Goal: Transaction & Acquisition: Subscribe to service/newsletter

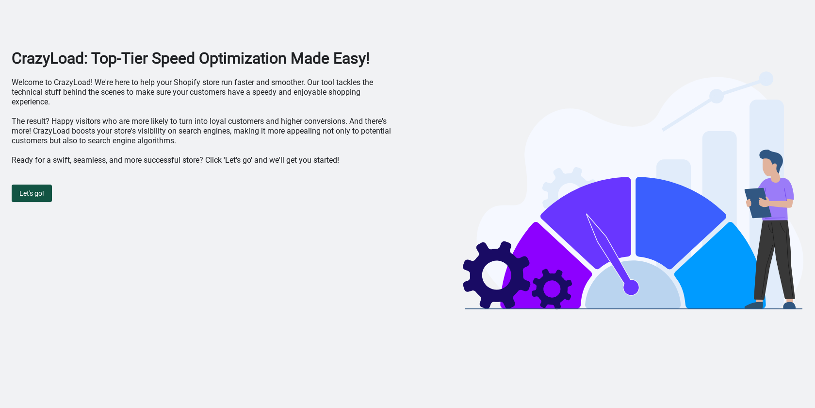
click at [43, 193] on span "Let's go!" at bounding box center [31, 193] width 25 height 8
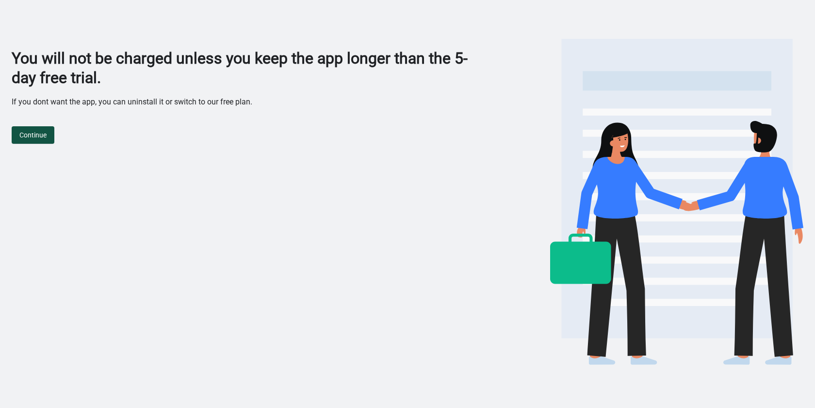
click at [39, 138] on span "Continue" at bounding box center [32, 135] width 27 height 8
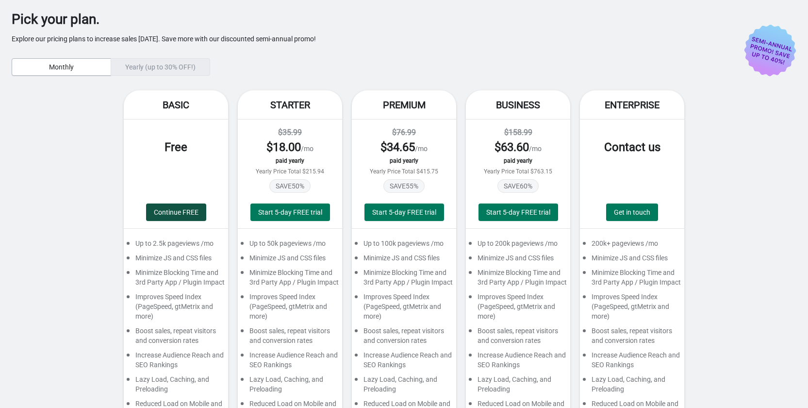
click at [164, 207] on button "Continue FREE" at bounding box center [176, 211] width 60 height 17
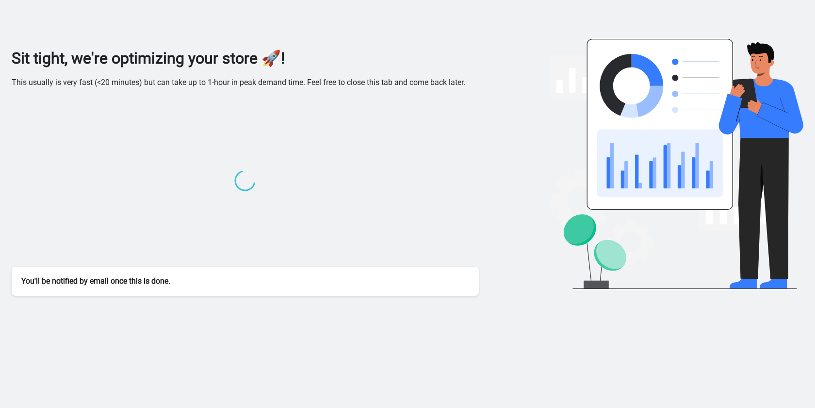
click at [507, 81] on div "Sit tight, we're optimizing your store 🚀! This usually is very fast (<20 minute…" at bounding box center [408, 172] width 792 height 247
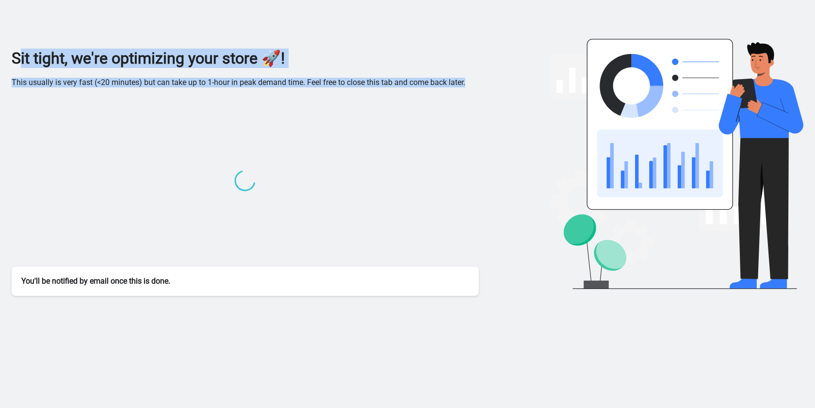
drag, startPoint x: 503, startPoint y: 82, endPoint x: 17, endPoint y: 48, distance: 487.0
click at [17, 49] on div "Sit tight, we're optimizing your store 🚀! This usually is very fast (<20 minute…" at bounding box center [408, 172] width 792 height 247
click at [510, 65] on div "Sit tight, we're optimizing your store 🚀! This usually is very fast (<20 minute…" at bounding box center [408, 172] width 792 height 247
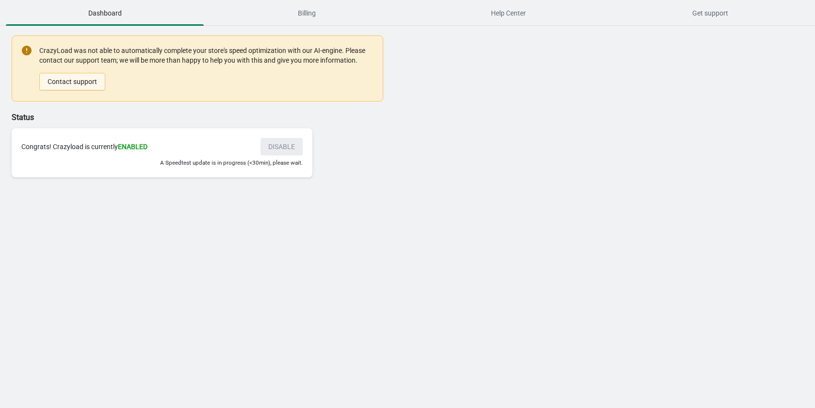
click at [87, 83] on link "Contact support" at bounding box center [72, 81] width 66 height 17
click at [316, 67] on div "Contact support" at bounding box center [206, 77] width 334 height 25
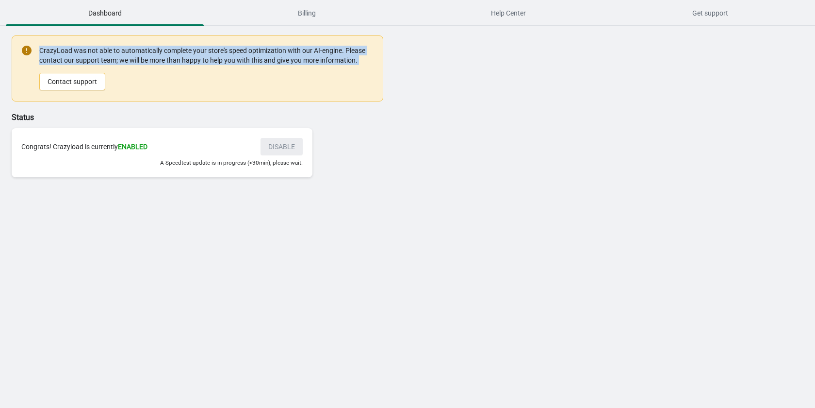
click at [316, 67] on div "Contact support" at bounding box center [206, 77] width 334 height 25
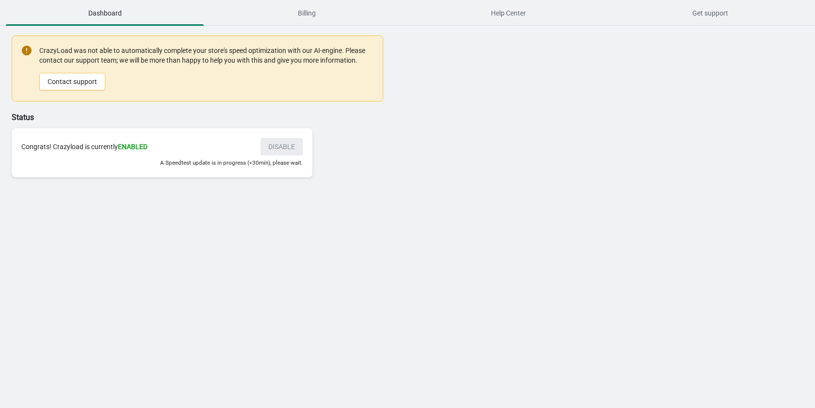
click at [322, 56] on div "CrazyLoad was not able to automatically complete your store's speed optimizatio…" at bounding box center [206, 68] width 334 height 47
copy div
click at [294, 12] on span "Billing" at bounding box center [307, 12] width 198 height 17
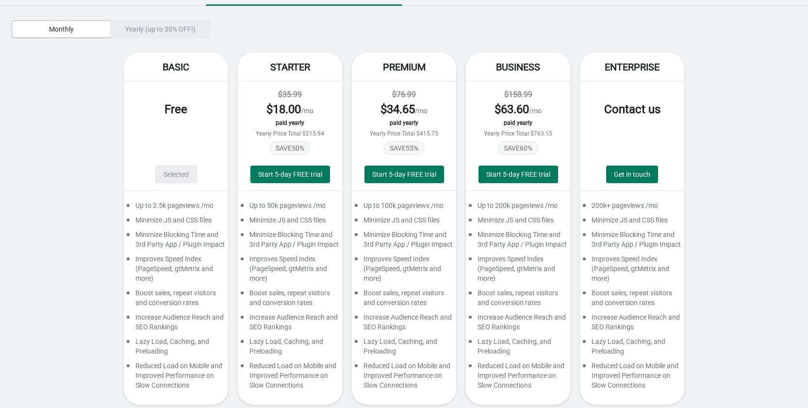
scroll to position [40, 0]
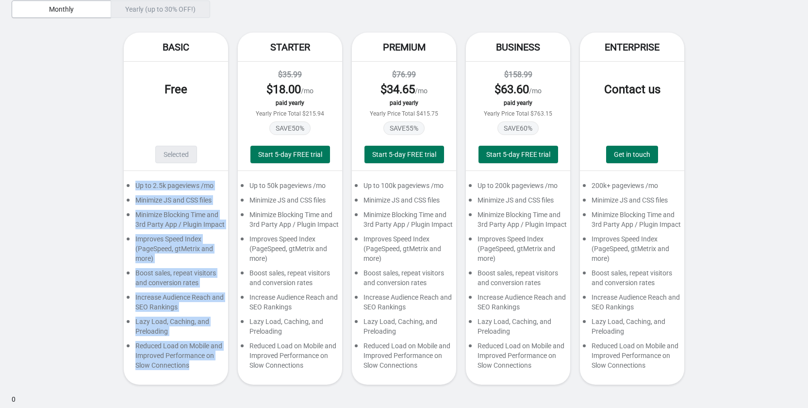
drag, startPoint x: 194, startPoint y: 371, endPoint x: 119, endPoint y: 182, distance: 203.2
click at [119, 182] on div "Basic Free Selected Up to 2.5k pageviews /mo Minimize JS and CSS files Minimize…" at bounding box center [404, 214] width 785 height 362
click at [119, 183] on div "Basic Free Selected Up to 2.5k pageviews /mo Minimize JS and CSS files Minimize…" at bounding box center [404, 214] width 785 height 362
drag, startPoint x: 128, startPoint y: 184, endPoint x: 215, endPoint y: 374, distance: 208.7
click at [215, 374] on div "Up to 2.5k pageviews /mo Minimize JS and CSS files Minimize Blocking Time and 3…" at bounding box center [176, 278] width 104 height 214
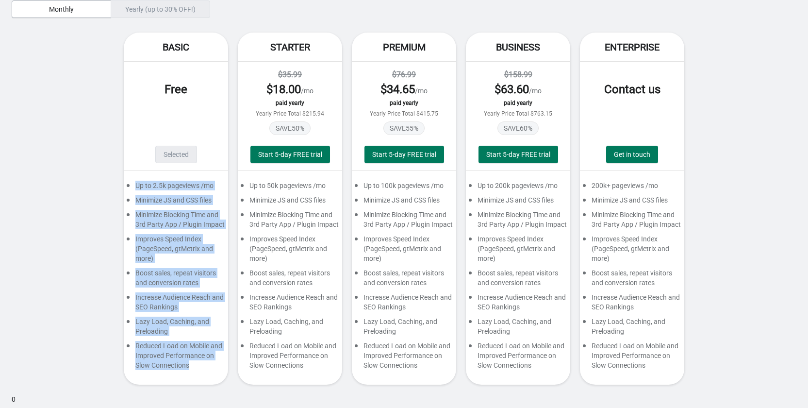
click at [214, 374] on div "Reduced Load on Mobile and Improved Performance on Slow Connections" at bounding box center [176, 358] width 104 height 34
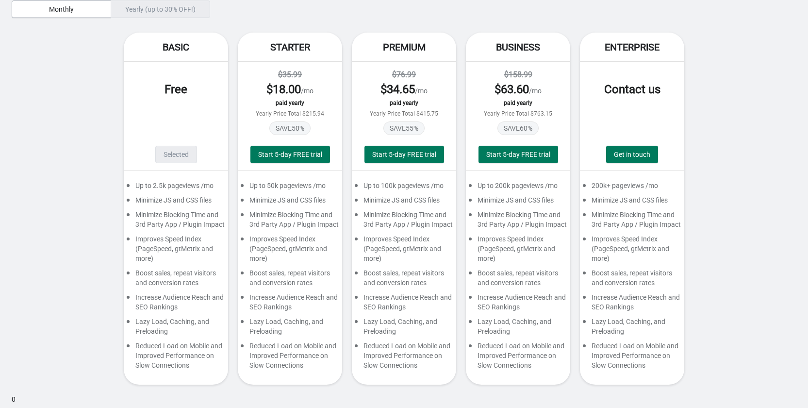
click at [170, 180] on div "Up to 2.5k pageviews /mo Minimize JS and CSS files Minimize Blocking Time and 3…" at bounding box center [176, 278] width 104 height 214
click at [173, 196] on div "Minimize JS and CSS files" at bounding box center [176, 202] width 104 height 15
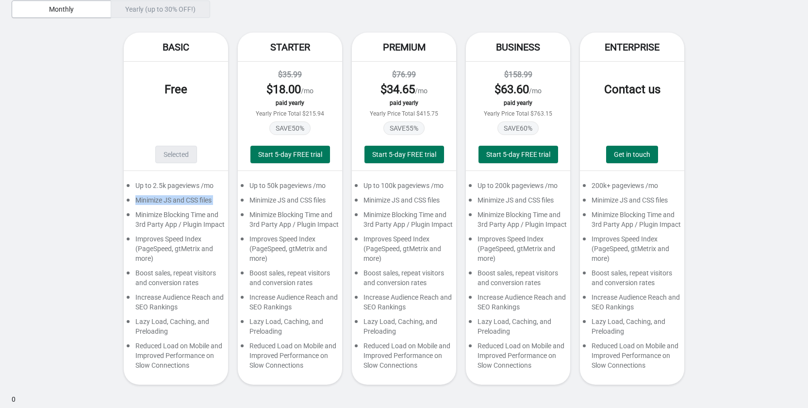
click at [173, 196] on div "Minimize JS and CSS files" at bounding box center [176, 202] width 104 height 15
click at [172, 231] on div "Minimize Blocking Time and 3rd Party App / Plugin Impact" at bounding box center [176, 222] width 104 height 24
click at [173, 223] on div "Minimize Blocking Time and 3rd Party App / Plugin Impact" at bounding box center [176, 222] width 104 height 24
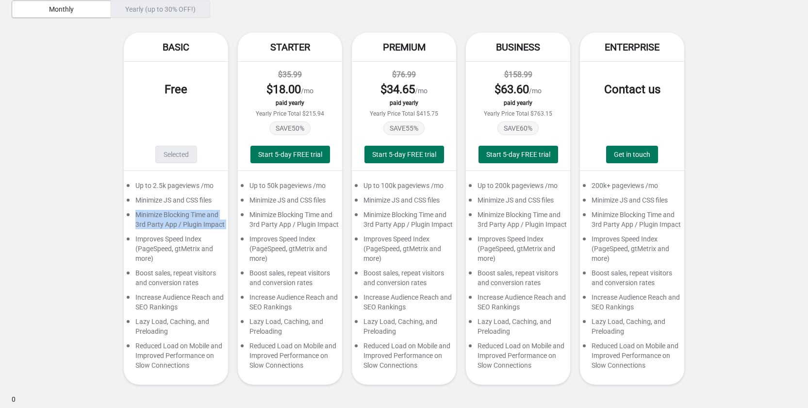
click at [174, 228] on div "Minimize Blocking Time and 3rd Party App / Plugin Impact" at bounding box center [176, 222] width 104 height 24
drag, startPoint x: 175, startPoint y: 237, endPoint x: 167, endPoint y: 229, distance: 11.3
click at [175, 237] on div "Improves Speed Index (PageSpeed, gtMetrix and more)" at bounding box center [176, 251] width 104 height 34
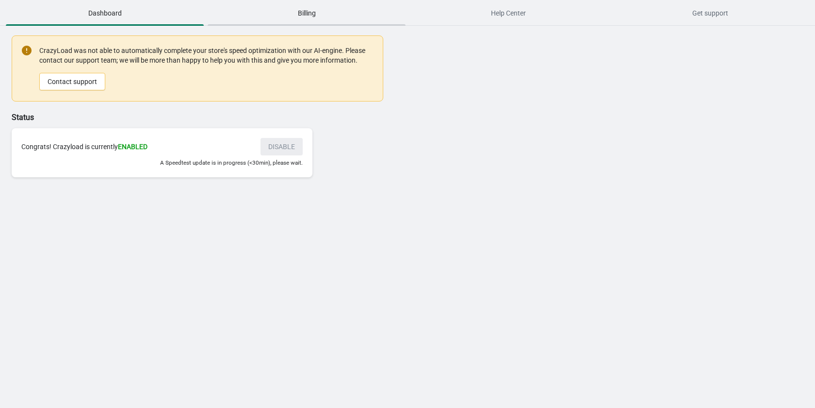
click at [302, 10] on span "Billing" at bounding box center [307, 12] width 198 height 17
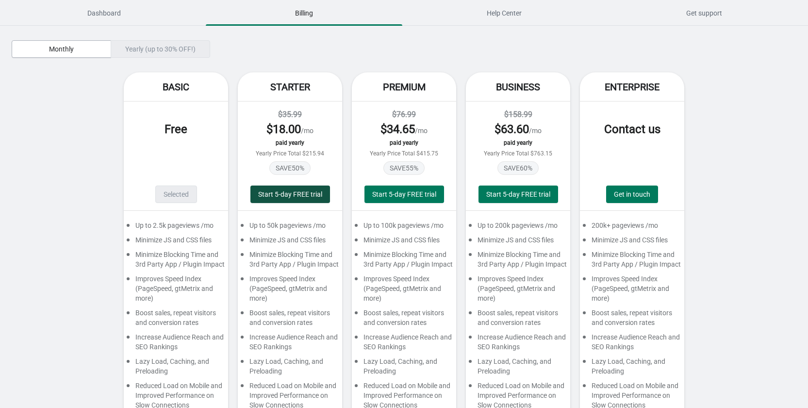
click at [291, 192] on span "Start 5-day FREE trial" at bounding box center [290, 194] width 64 height 8
